Goal: Use online tool/utility: Utilize a website feature to perform a specific function

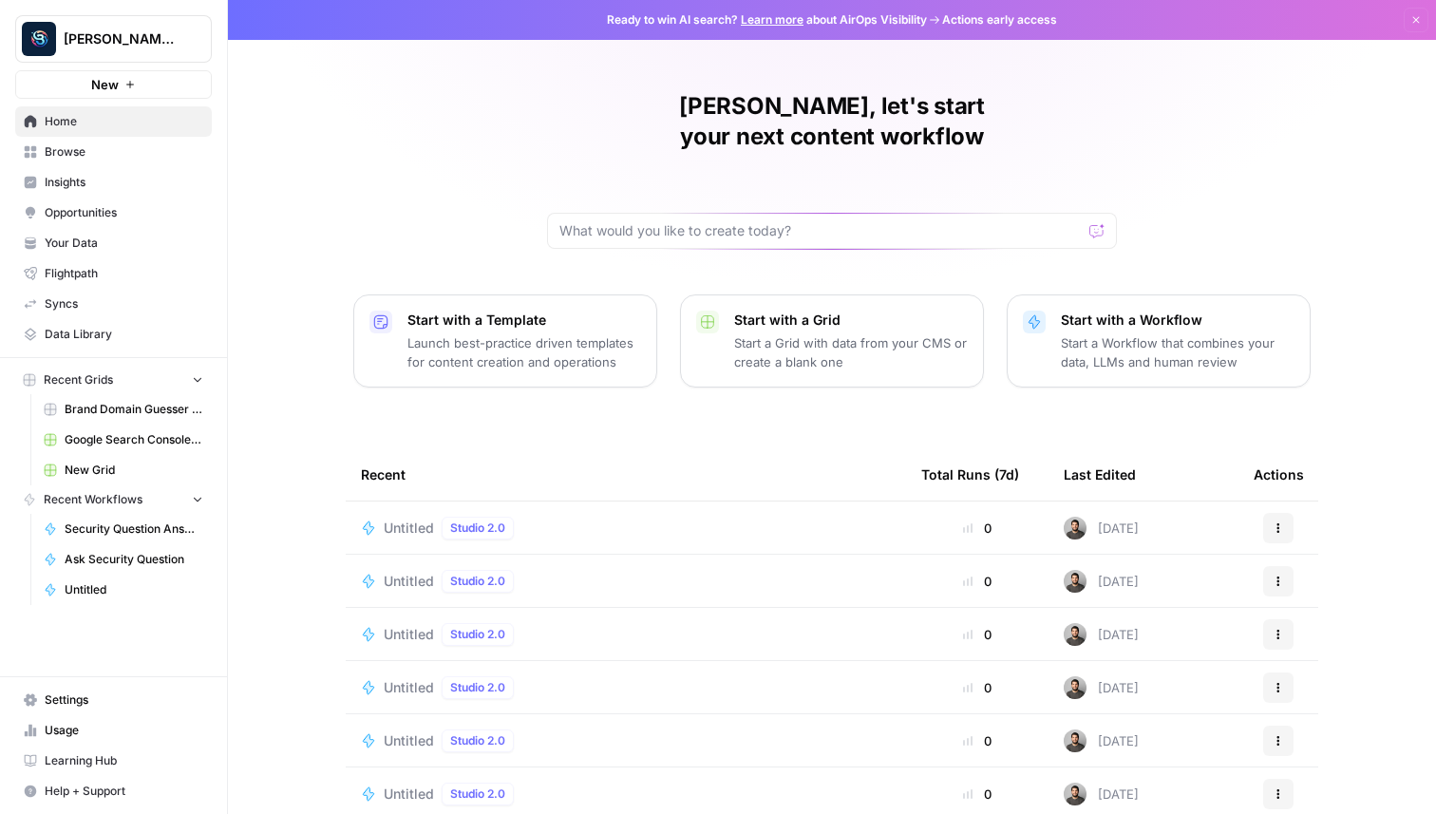
click at [138, 56] on button "[PERSON_NAME] Personal" at bounding box center [113, 38] width 197 height 47
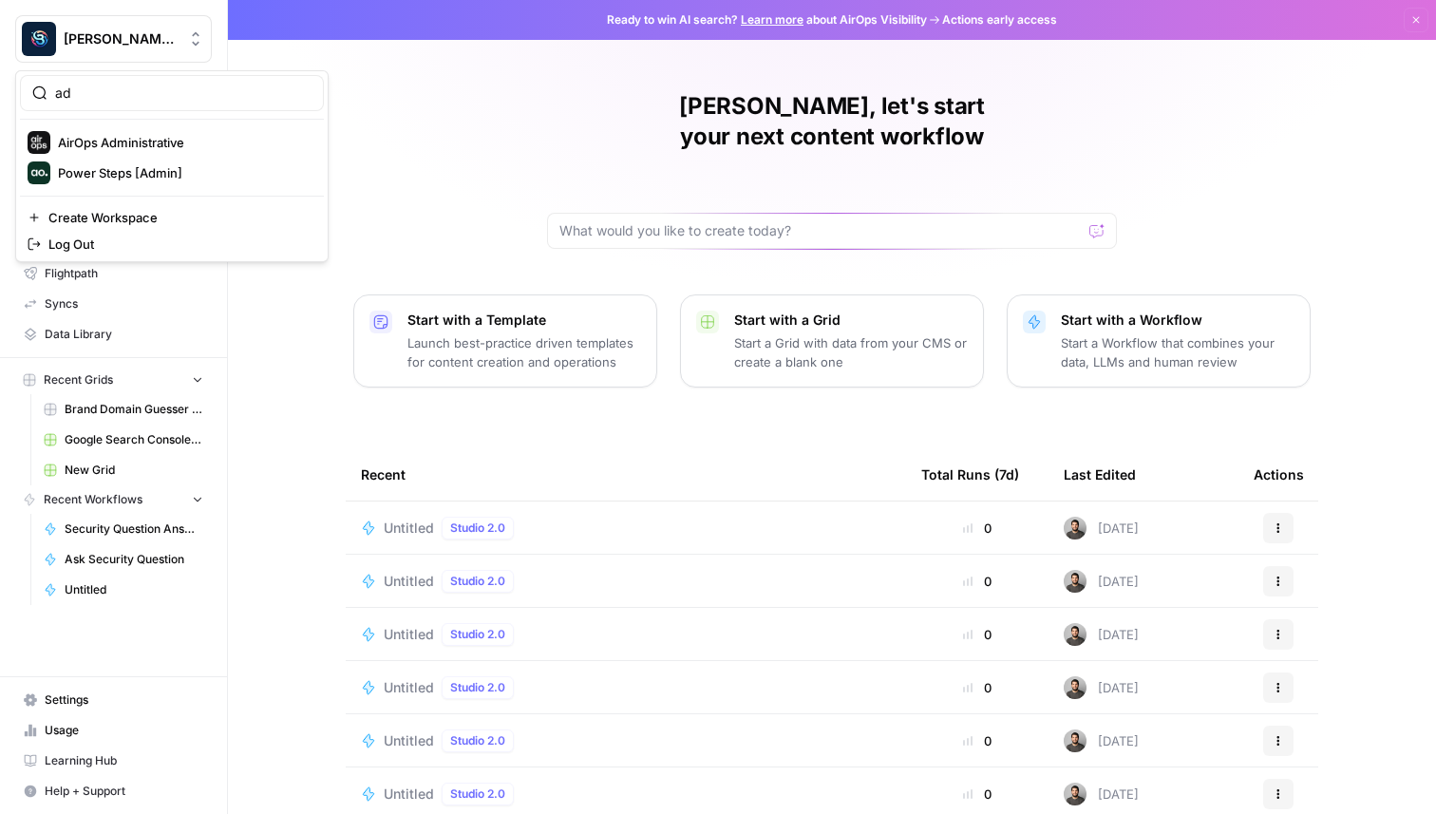
type input "ad"
click at [155, 141] on span "AirOps Administrative" at bounding box center [183, 142] width 251 height 19
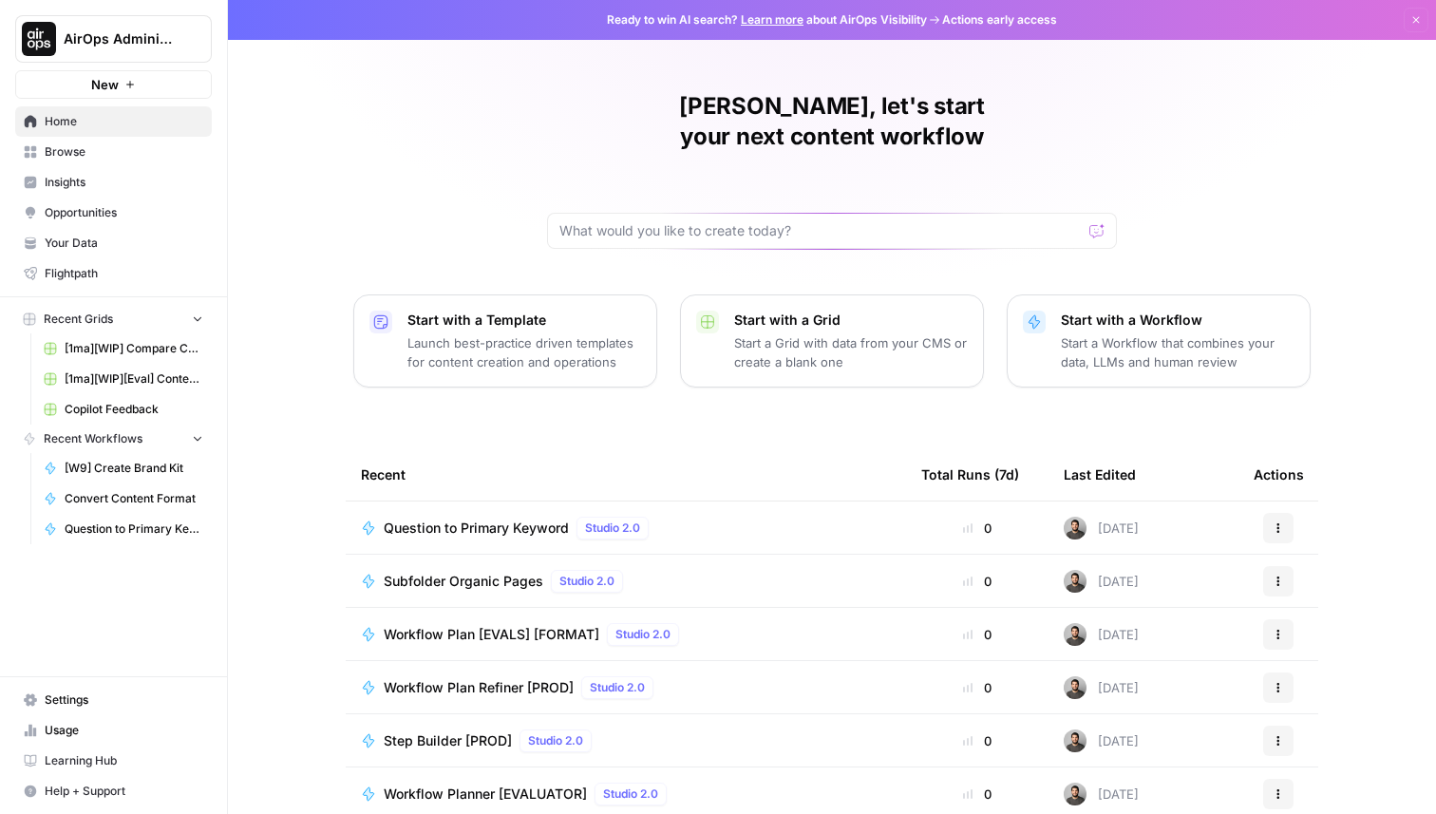
click at [127, 151] on span "Browse" at bounding box center [124, 151] width 159 height 17
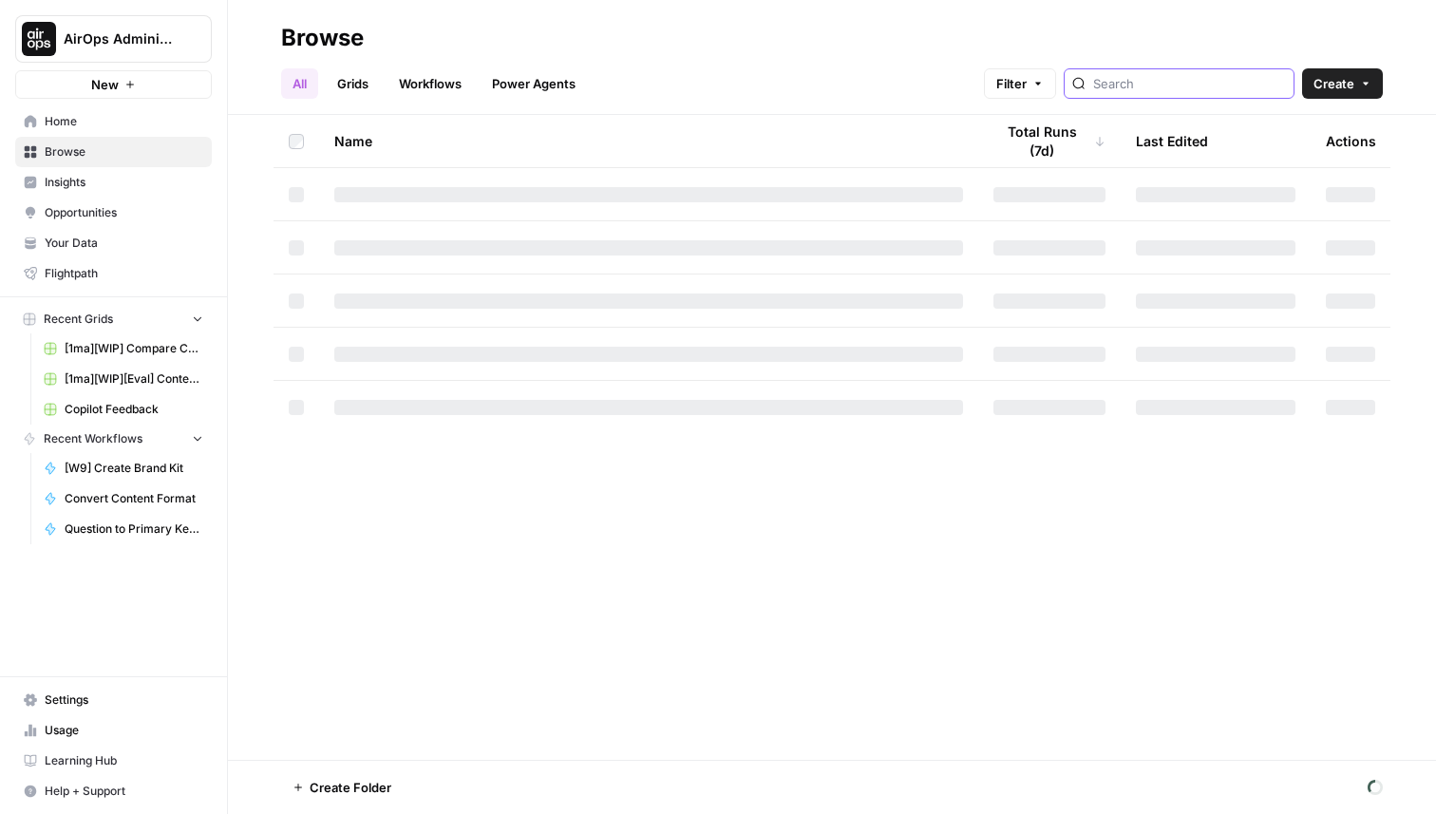
click at [1177, 91] on input "search" at bounding box center [1189, 83] width 193 height 19
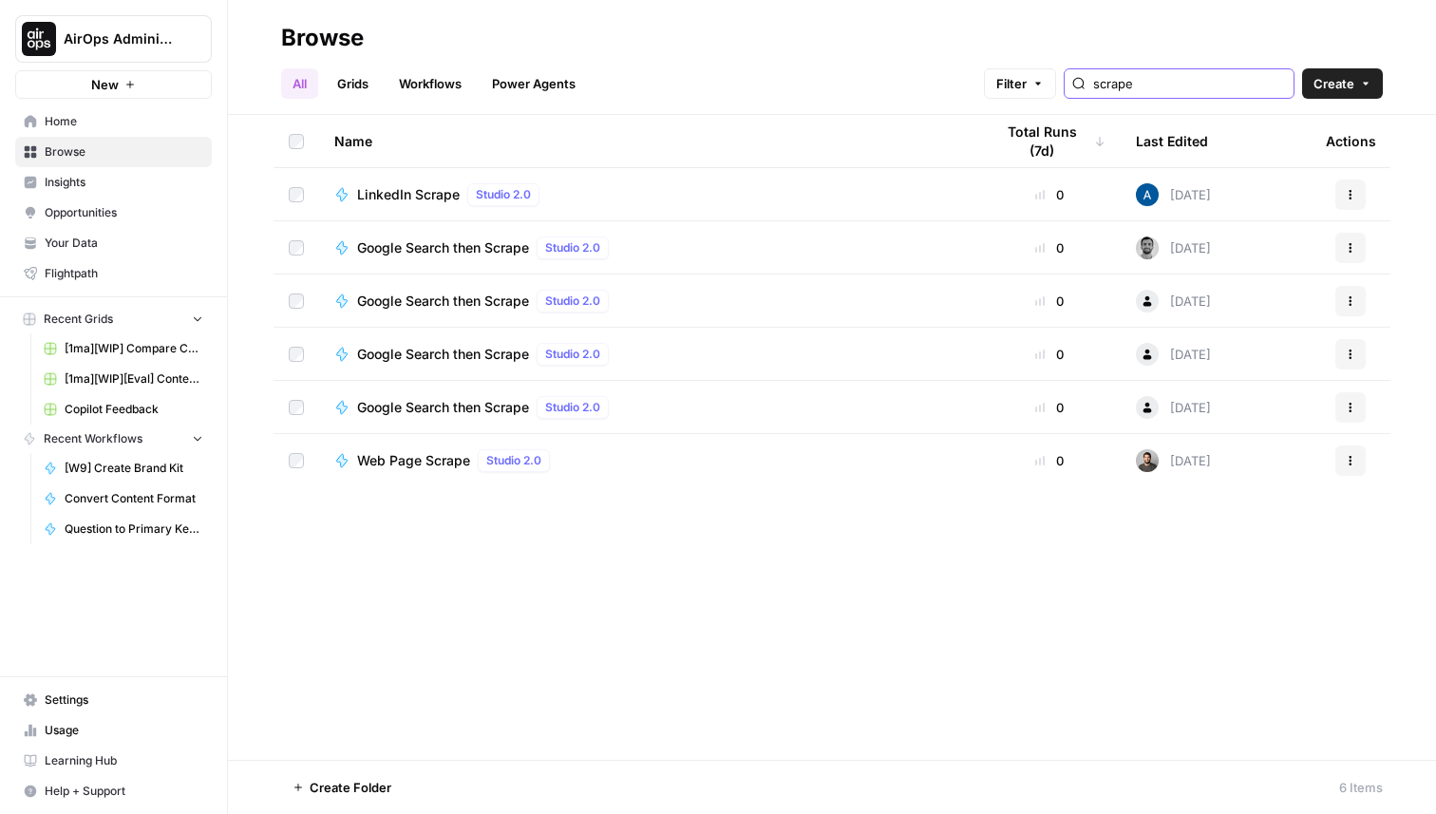
type input "scrape"
click at [427, 83] on link "Workflows" at bounding box center [429, 83] width 85 height 30
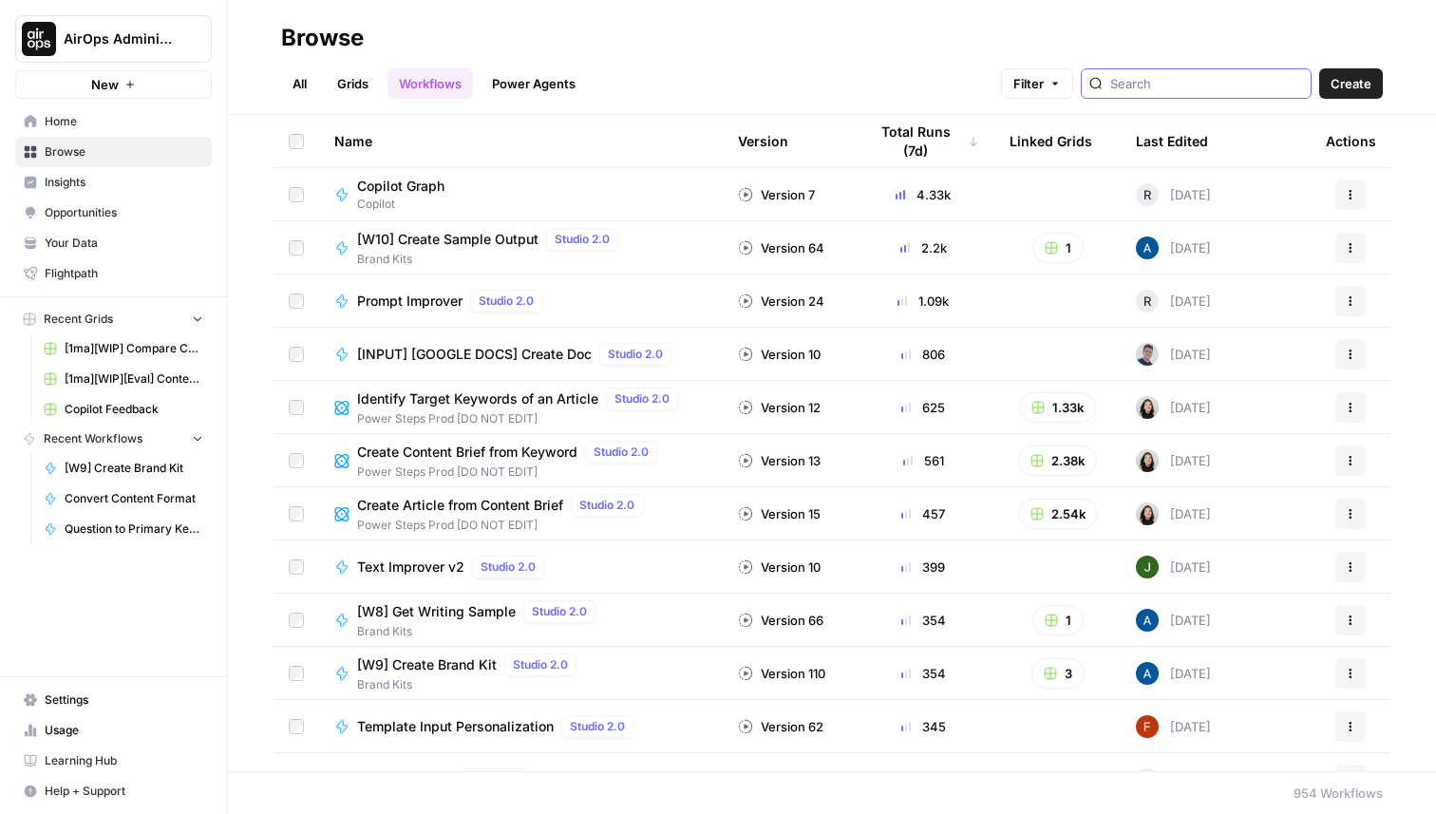
click at [1205, 86] on input "search" at bounding box center [1206, 83] width 193 height 19
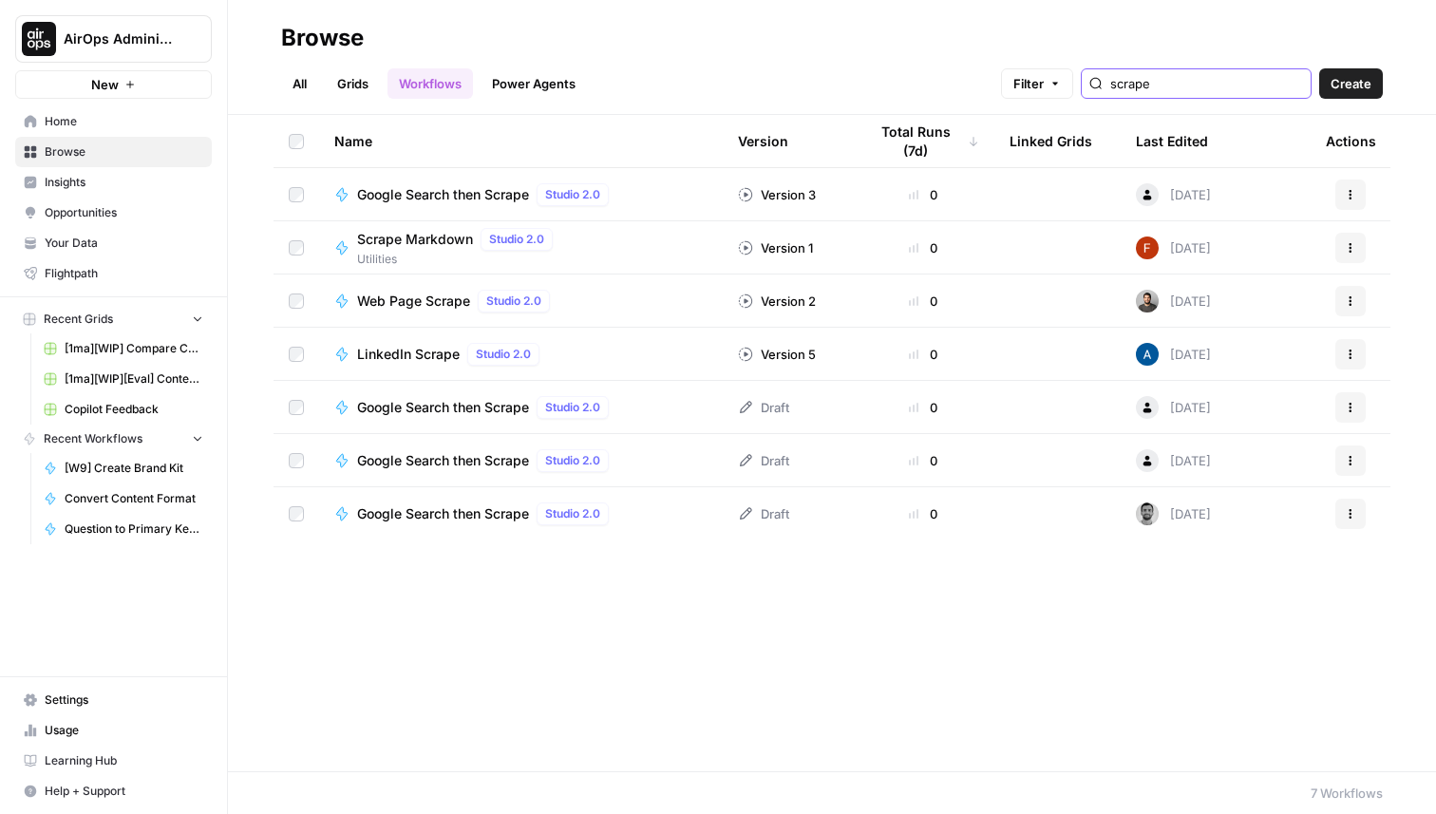
type input "scrape"
click at [426, 243] on span "Scrape Markdown" at bounding box center [415, 239] width 116 height 19
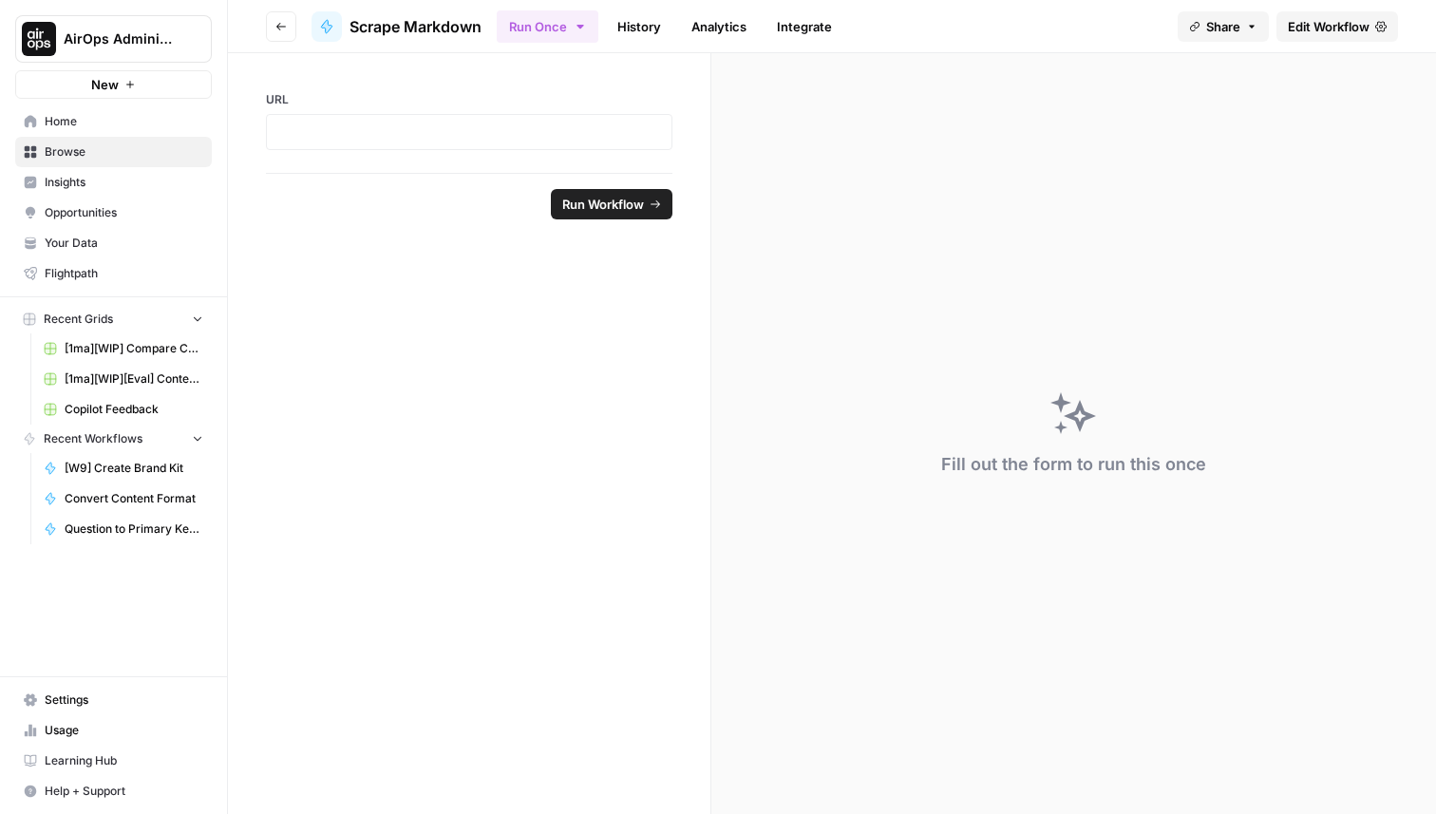
click at [1305, 33] on span "Edit Workflow" at bounding box center [1328, 26] width 82 height 19
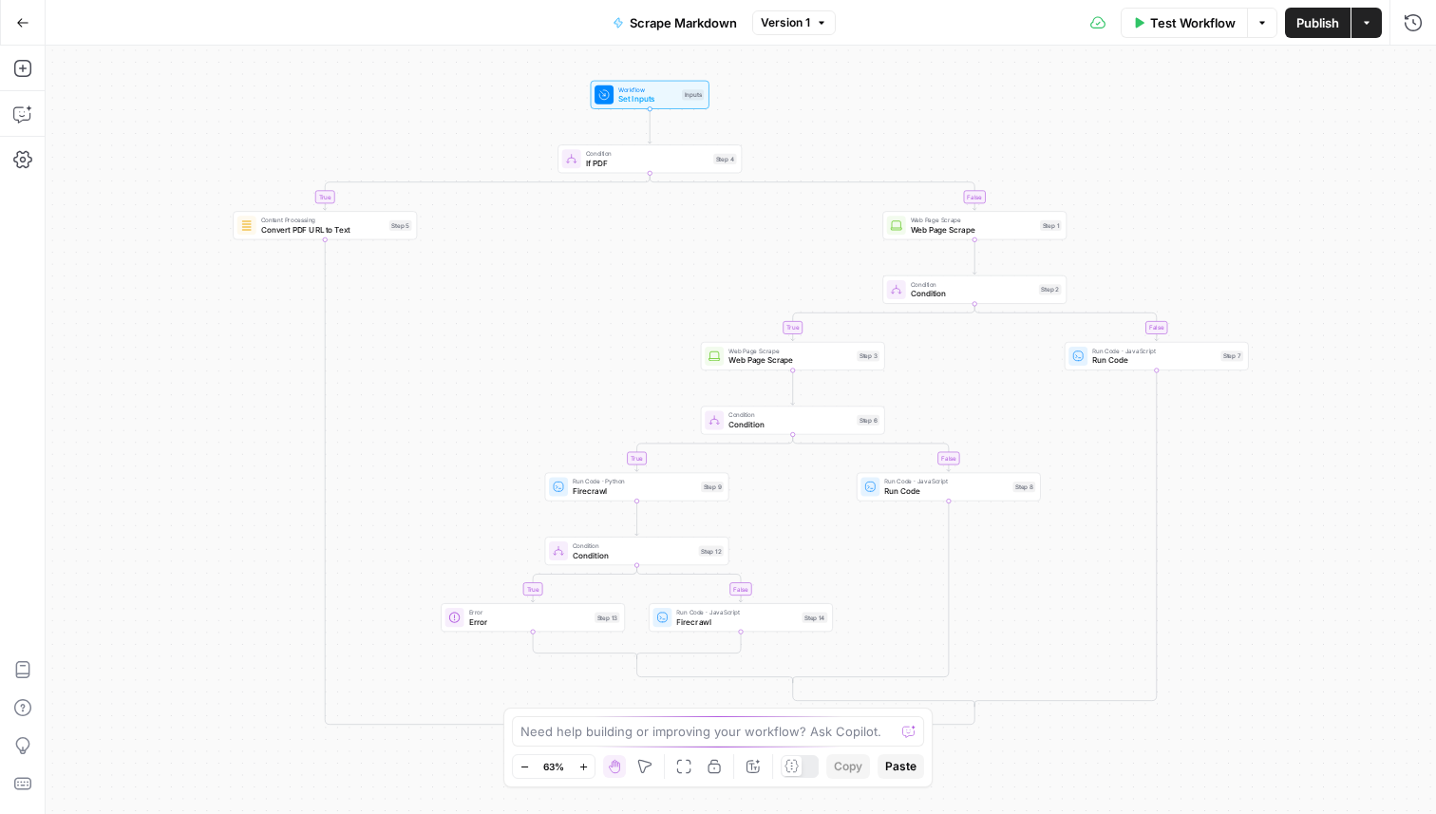
click at [780, 35] on div "Scrape Markdown Version 1" at bounding box center [718, 23] width 235 height 30
click at [789, 18] on span "Version 1" at bounding box center [784, 22] width 49 height 17
click at [895, 14] on div "Test Workflow Options Publish Actions Run History" at bounding box center [1136, 22] width 601 height 45
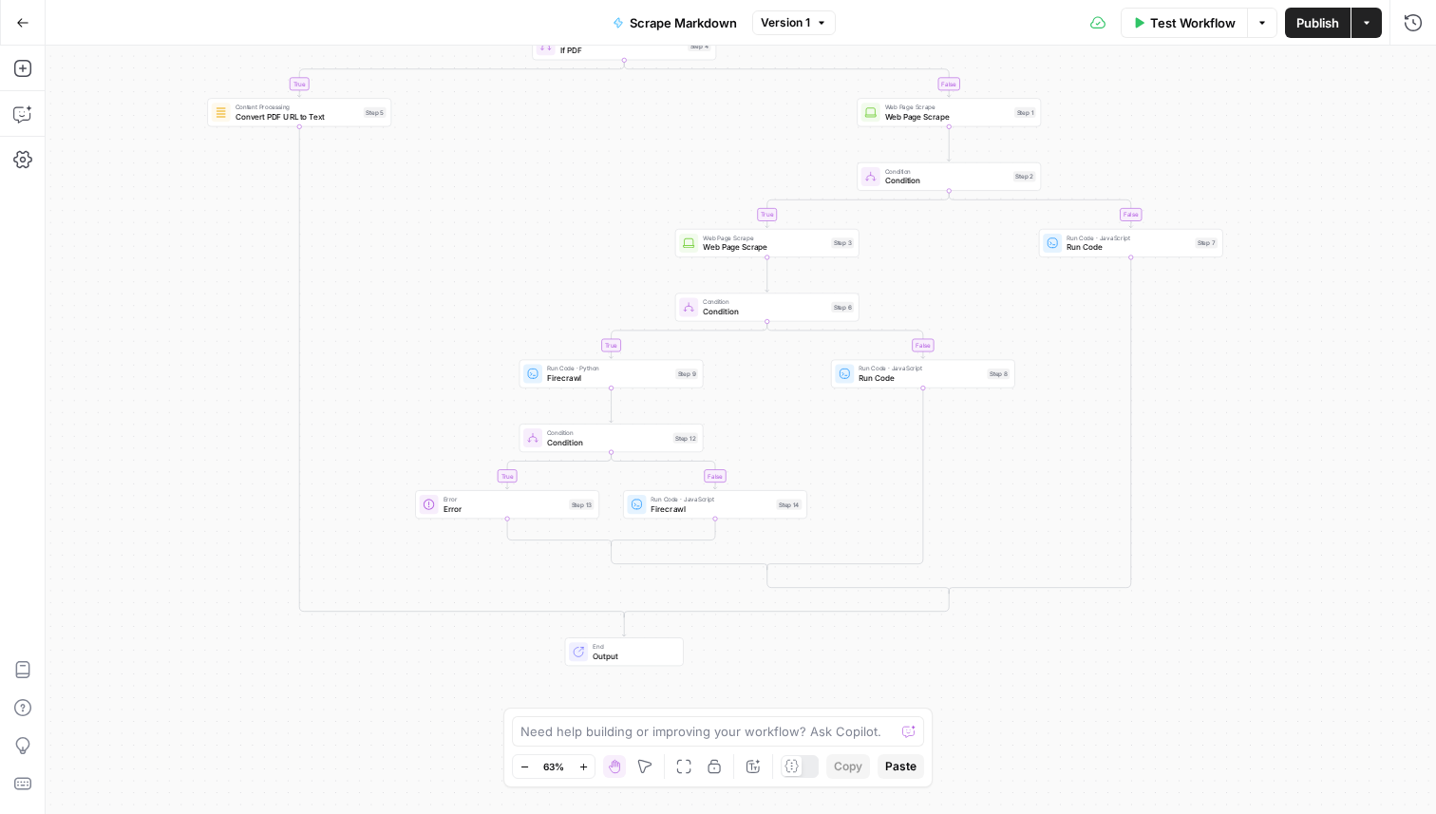
drag, startPoint x: 1293, startPoint y: 563, endPoint x: 1266, endPoint y: 452, distance: 114.4
click at [1267, 451] on div "true false true false true false true false Workflow Set Inputs Inputs Conditio…" at bounding box center [741, 430] width 1390 height 768
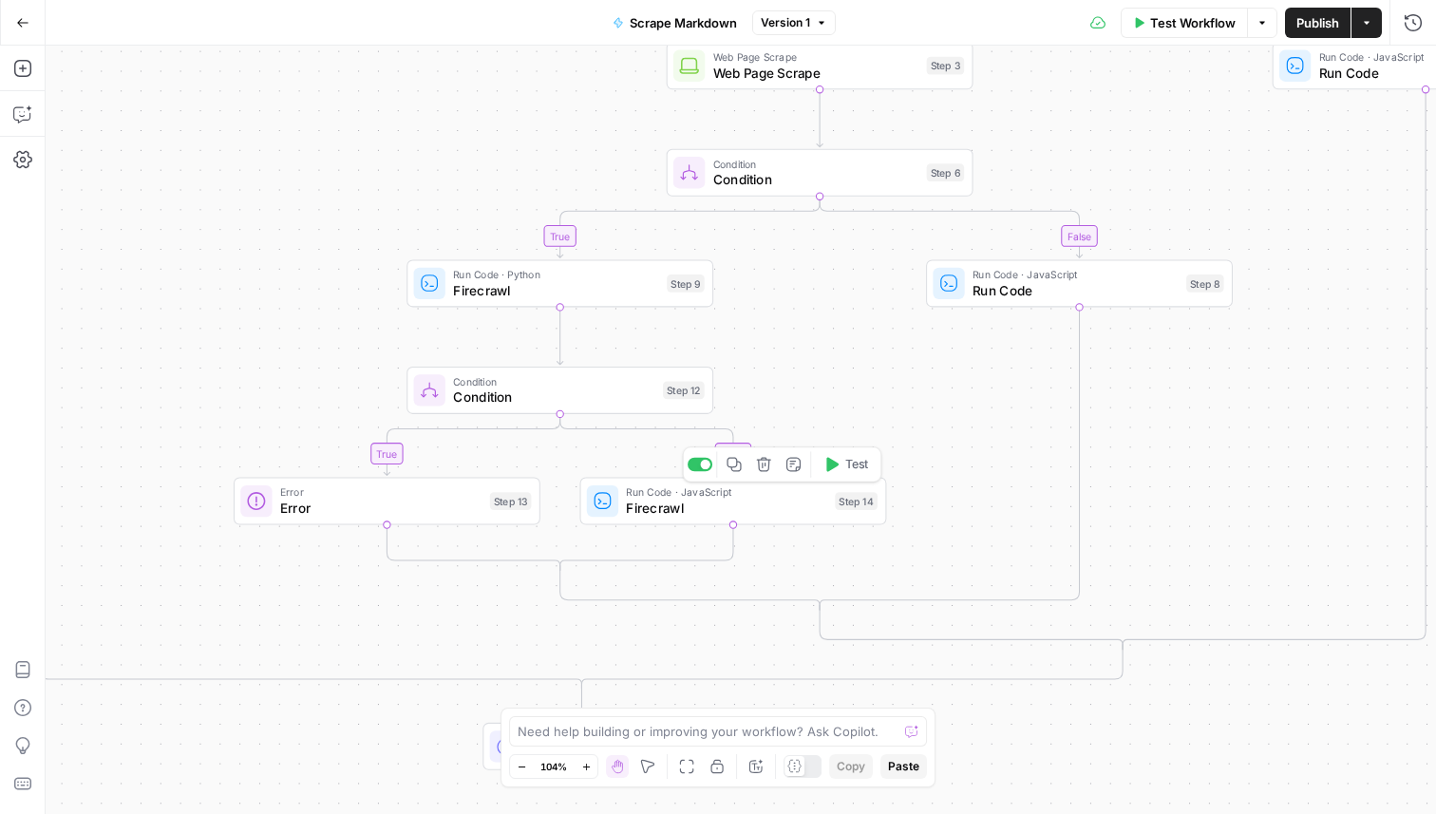
click at [667, 514] on span "Firecrawl" at bounding box center [726, 508] width 200 height 20
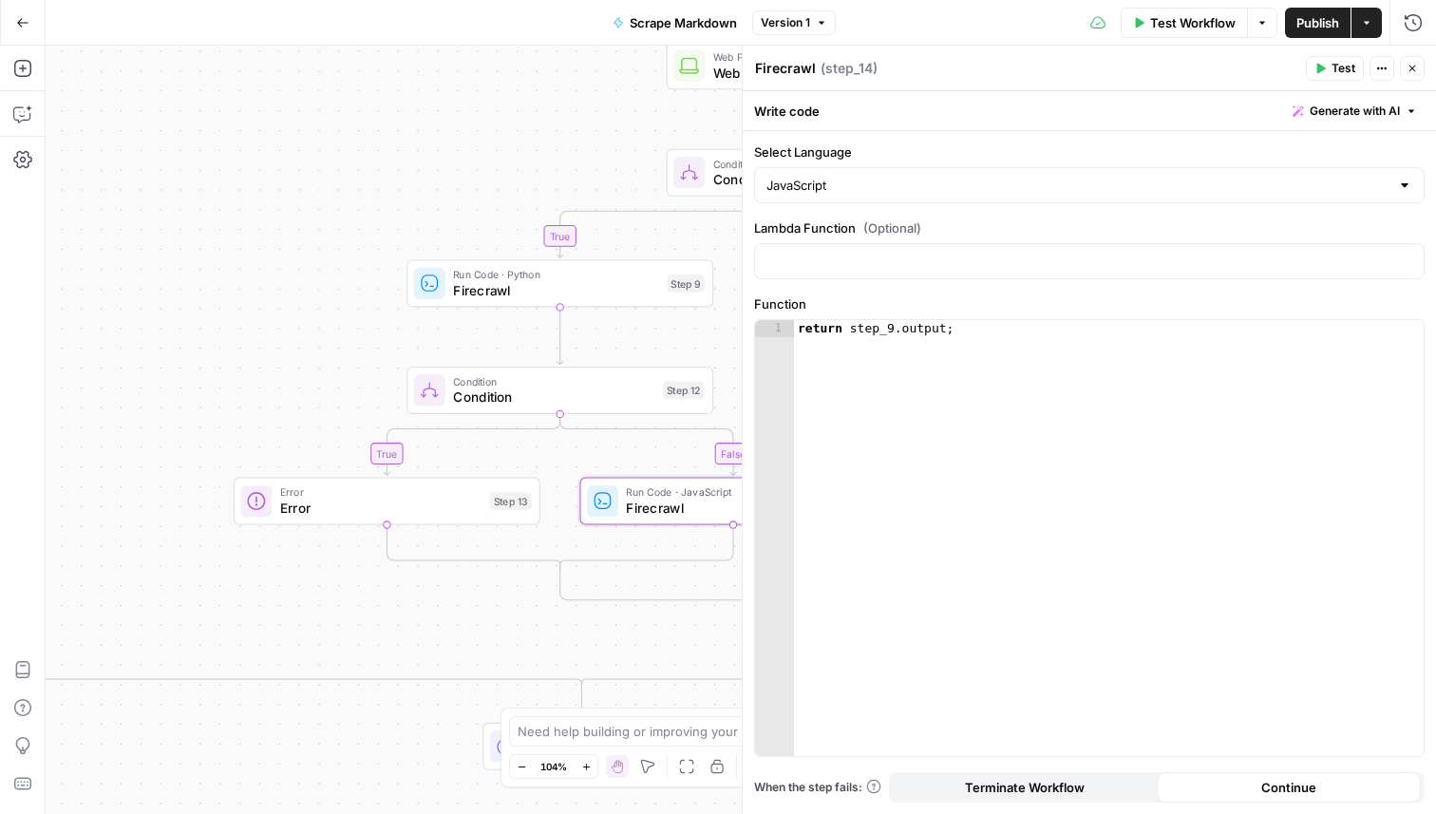
click at [1409, 61] on button "Close" at bounding box center [1411, 68] width 25 height 25
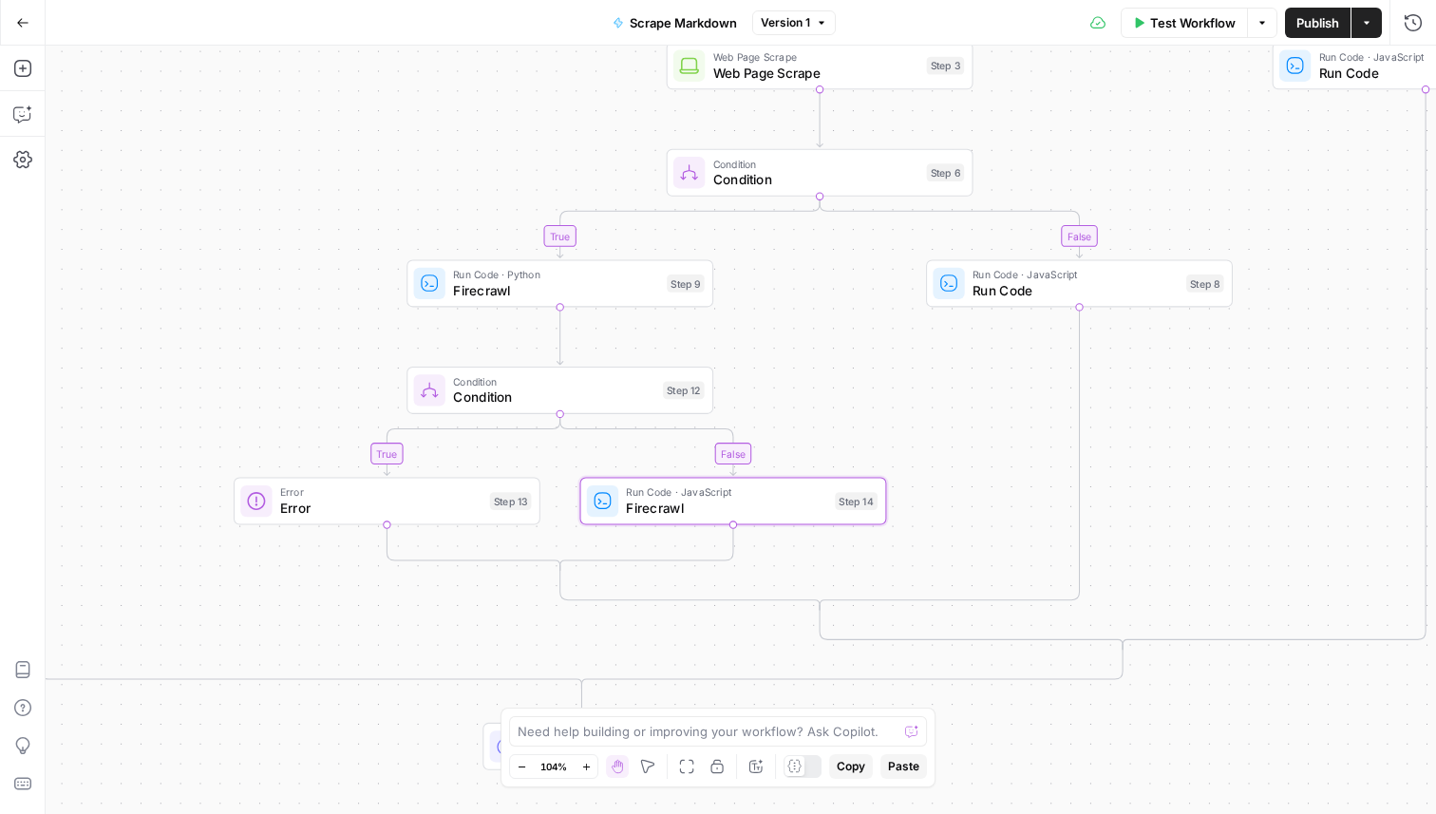
click at [498, 291] on span "Firecrawl" at bounding box center [556, 290] width 206 height 20
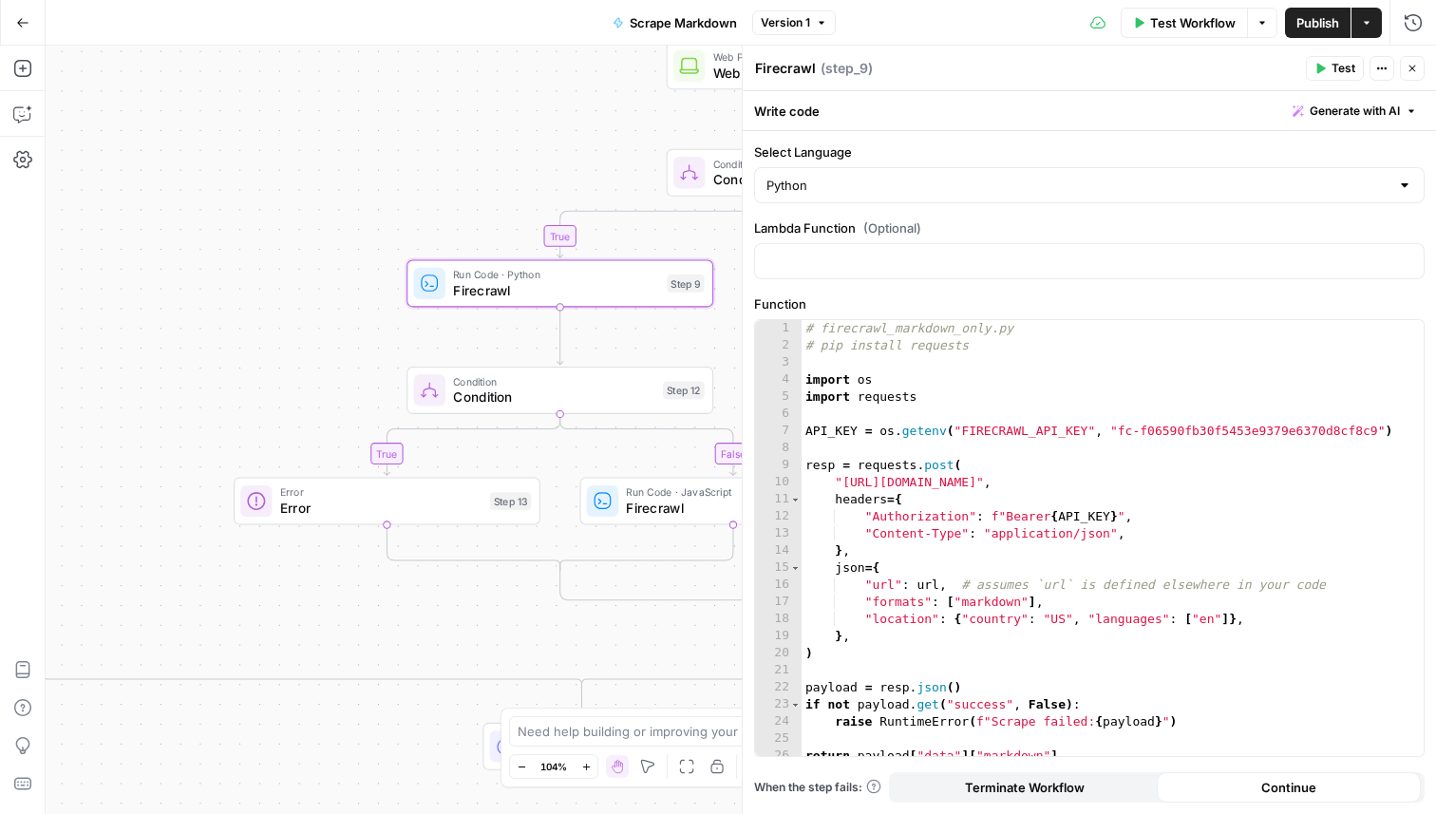
click at [1414, 77] on button "Close" at bounding box center [1411, 68] width 25 height 25
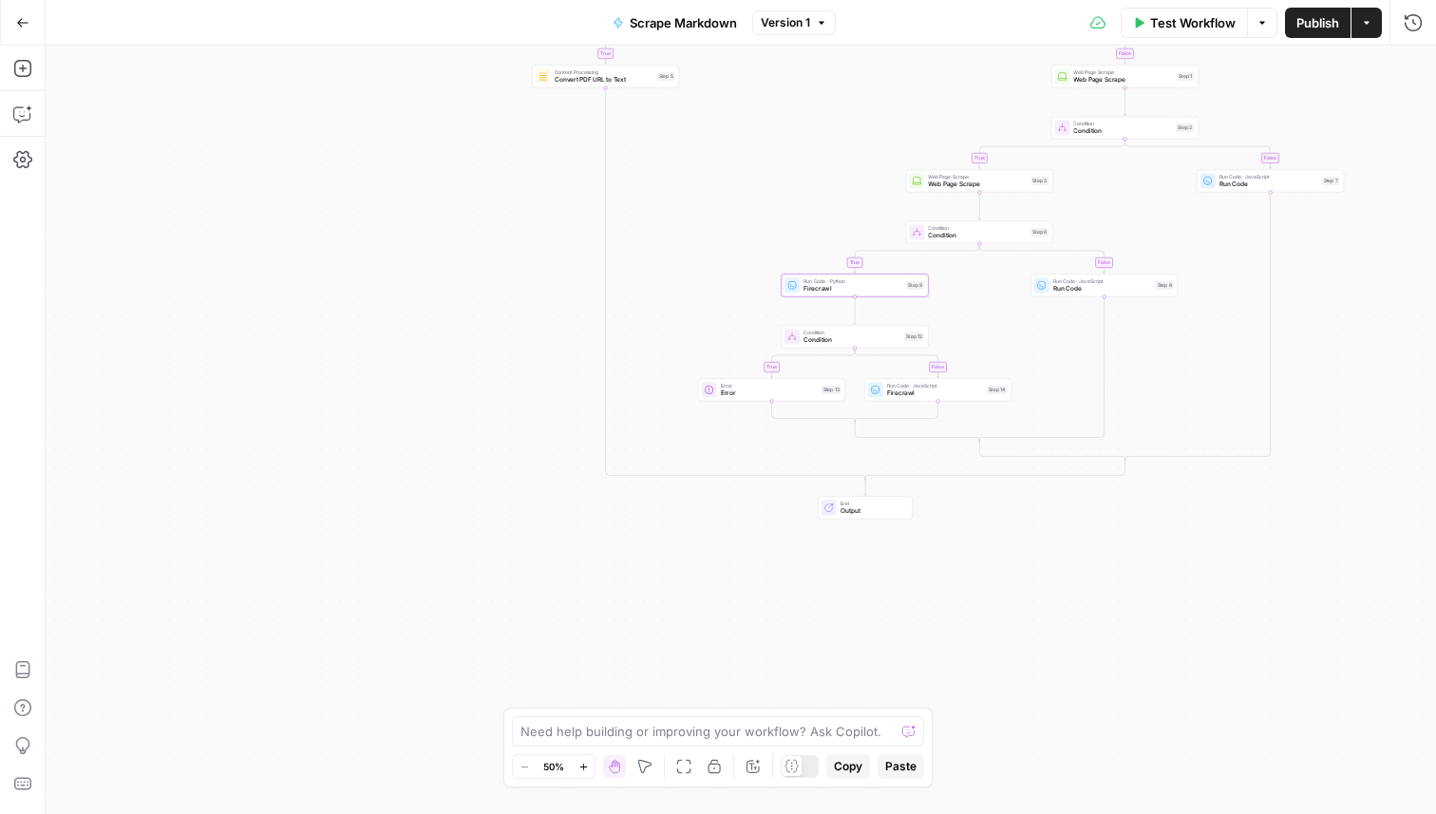
drag, startPoint x: 1127, startPoint y: 577, endPoint x: 811, endPoint y: 813, distance: 394.2
click at [811, 813] on div "true false true false true false true false Workflow Set Inputs Inputs Conditio…" at bounding box center [741, 430] width 1390 height 768
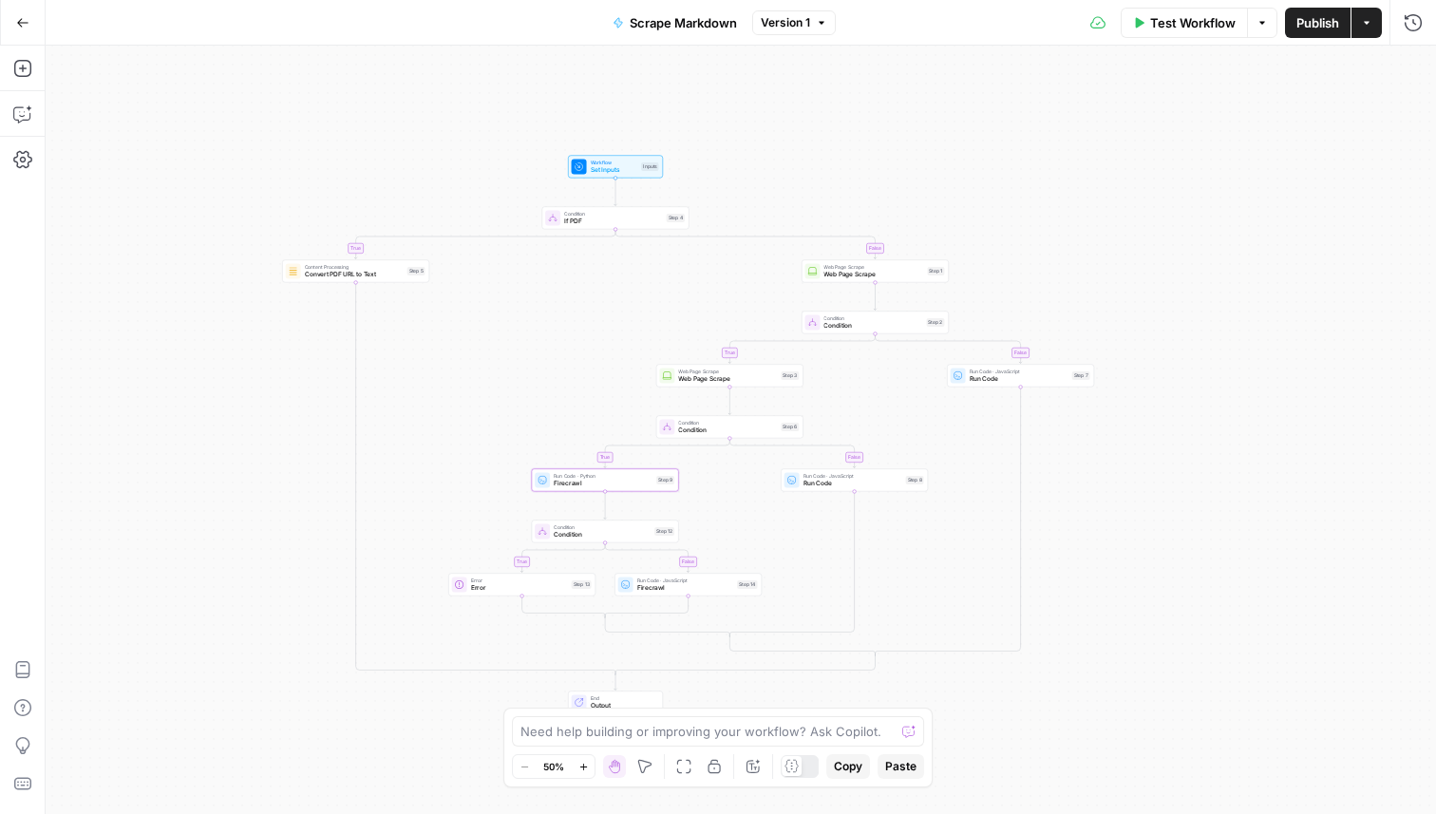
drag, startPoint x: 1095, startPoint y: 296, endPoint x: 1188, endPoint y: 296, distance: 93.0
click at [1187, 296] on div "true false true false true false true false Workflow Set Inputs Inputs Conditio…" at bounding box center [741, 430] width 1390 height 768
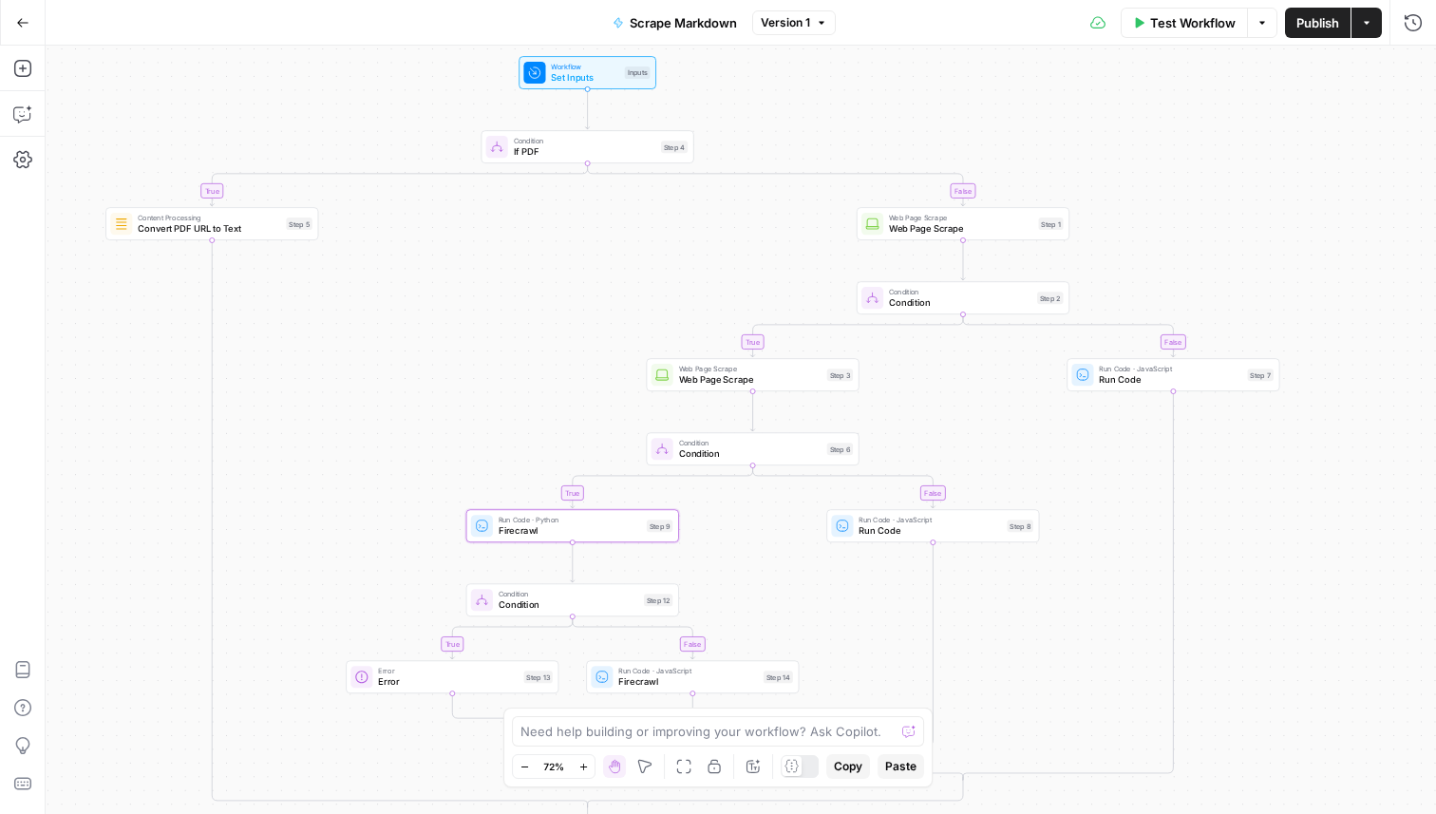
drag, startPoint x: 1010, startPoint y: 252, endPoint x: 1135, endPoint y: 216, distance: 129.5
click at [1135, 216] on div "true false true false true false true false Workflow Set Inputs Inputs Conditio…" at bounding box center [741, 430] width 1390 height 768
click at [890, 301] on span "Condition" at bounding box center [960, 302] width 142 height 13
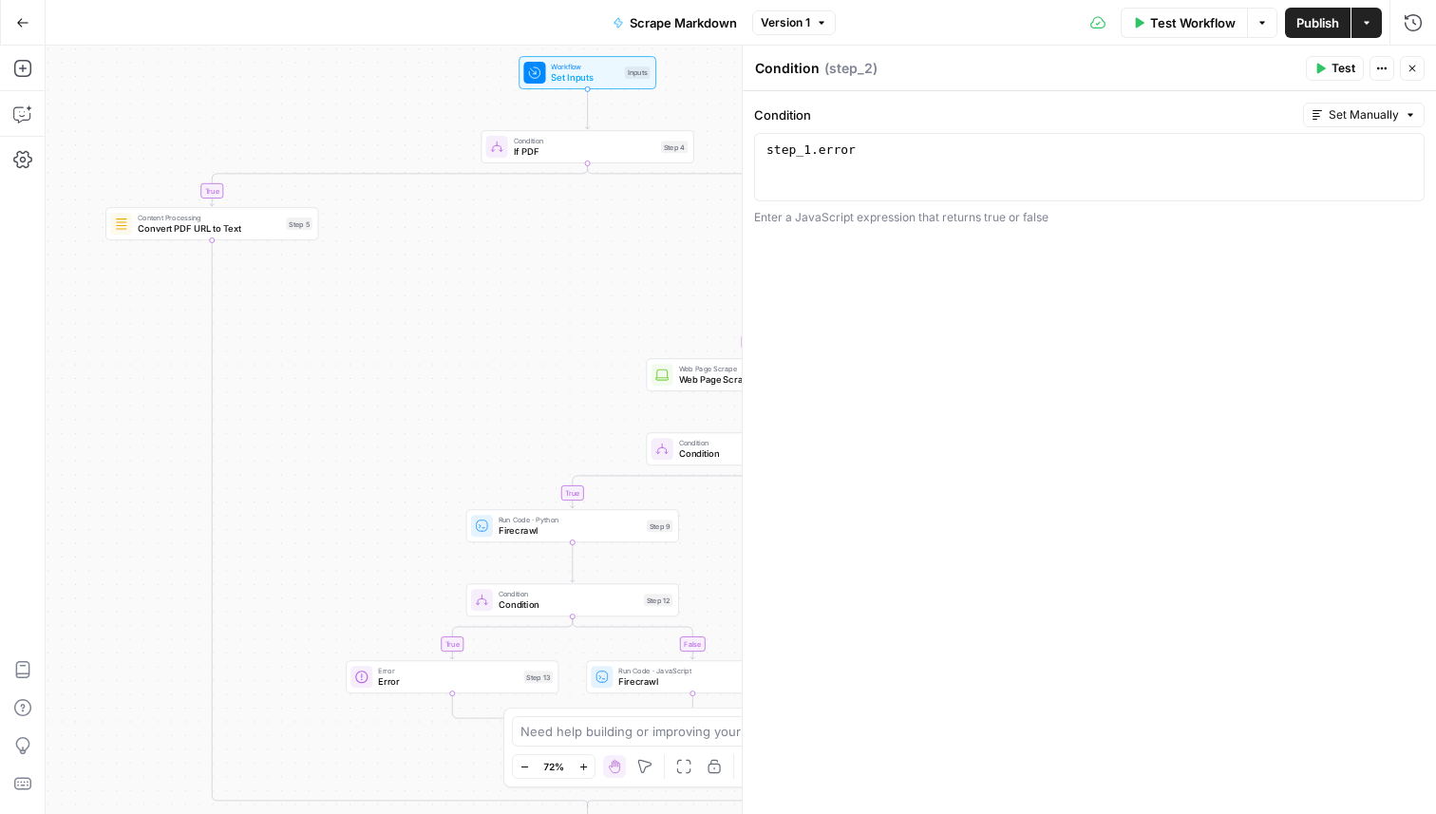
click at [1412, 67] on icon "button" at bounding box center [1412, 69] width 7 height 7
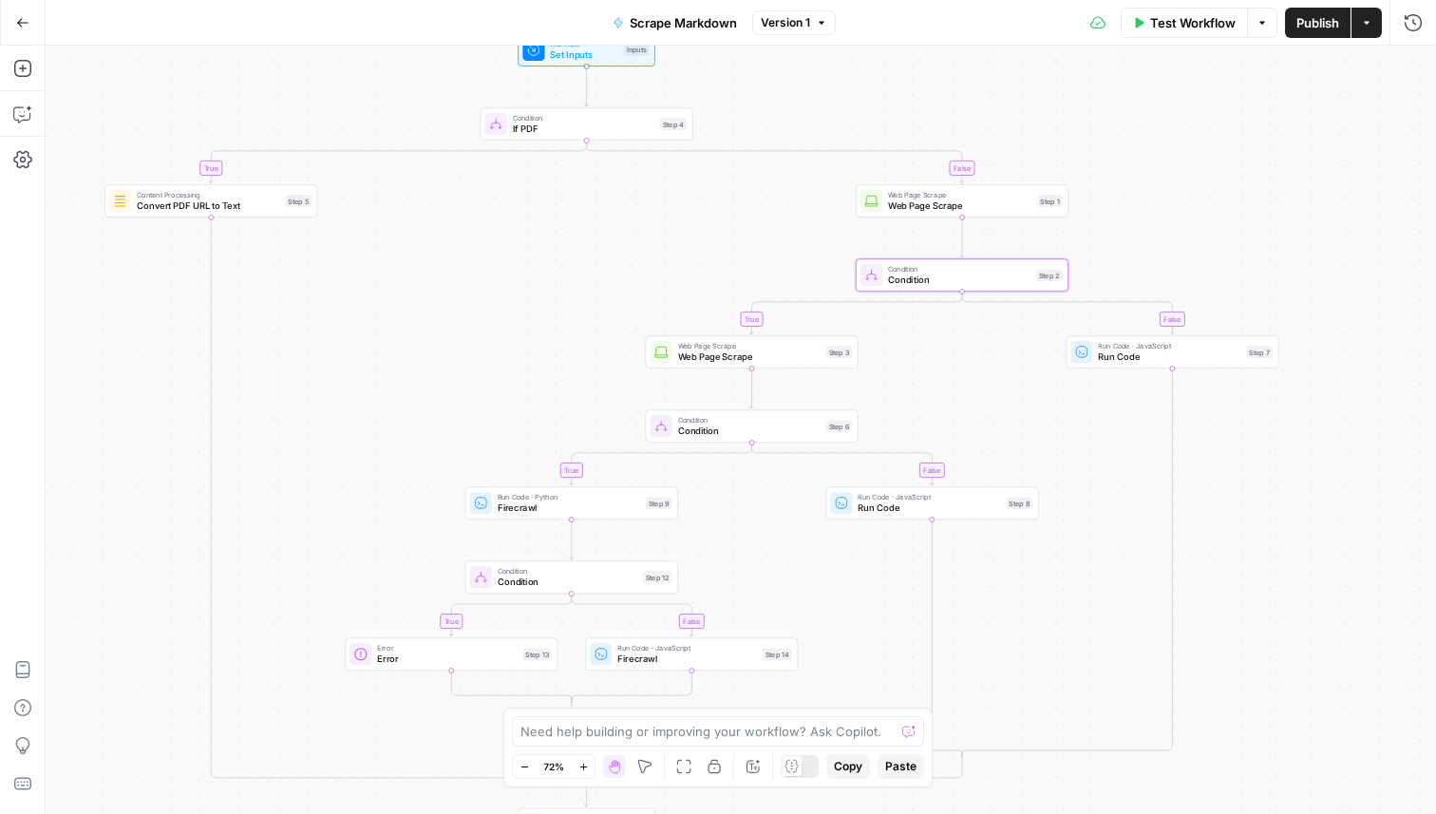
drag, startPoint x: 1230, startPoint y: 129, endPoint x: 1229, endPoint y: 105, distance: 23.8
click at [1229, 105] on div "true false true false true false true false Workflow Set Inputs Inputs Conditio…" at bounding box center [741, 430] width 1390 height 768
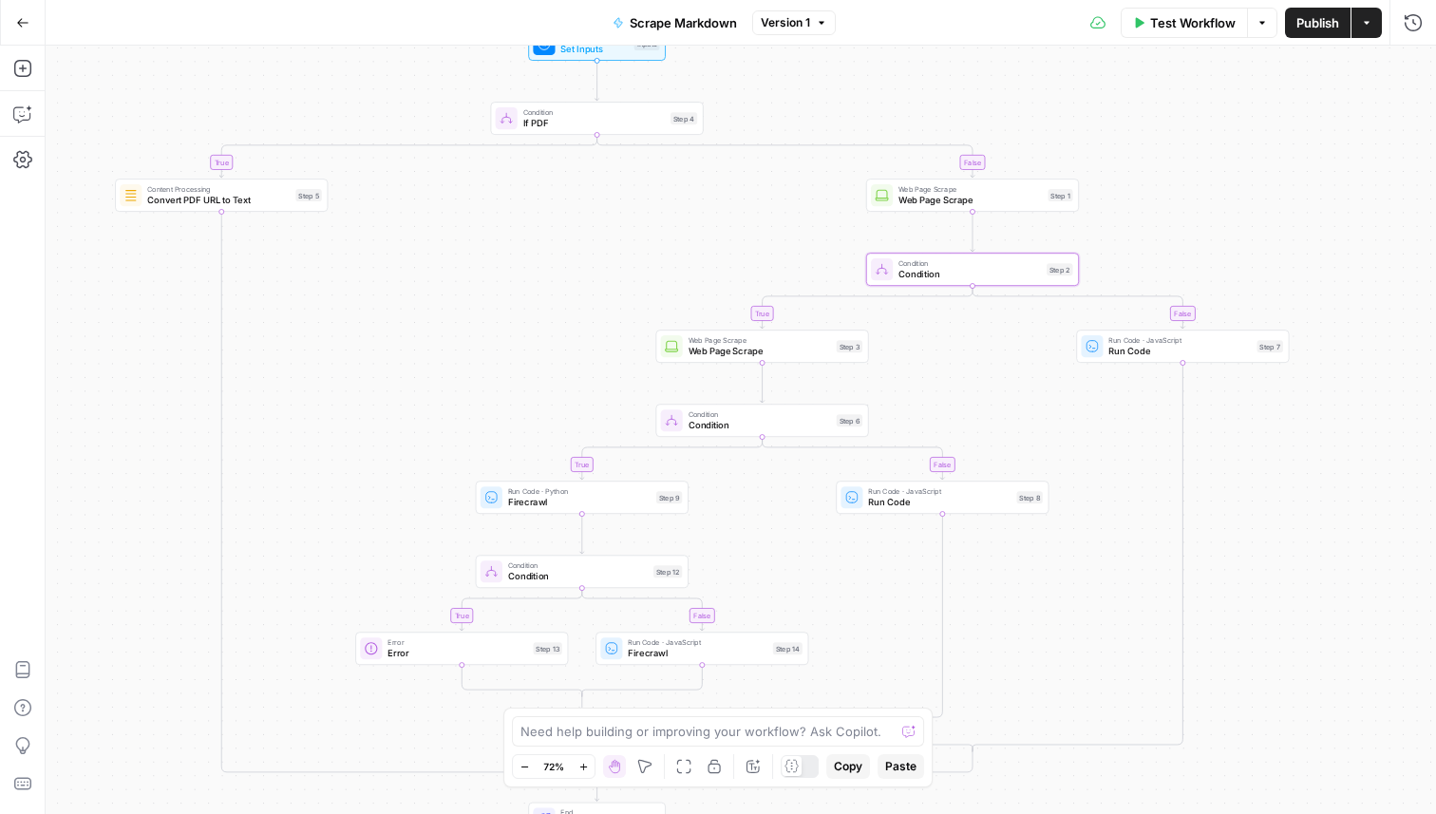
drag, startPoint x: 1301, startPoint y: 578, endPoint x: 1311, endPoint y: 573, distance: 11.9
click at [1311, 573] on div "true false true false true false true false Workflow Set Inputs Inputs Conditio…" at bounding box center [741, 430] width 1390 height 768
